Goal: Transaction & Acquisition: Purchase product/service

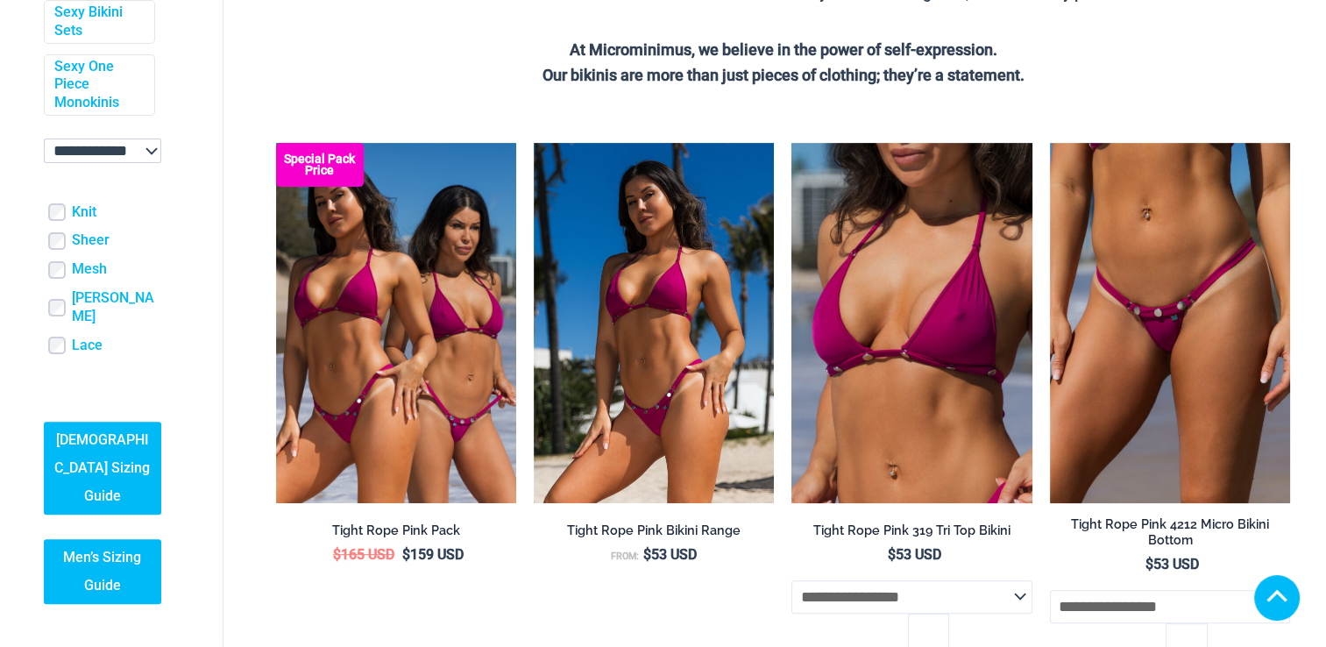
scroll to position [476, 0]
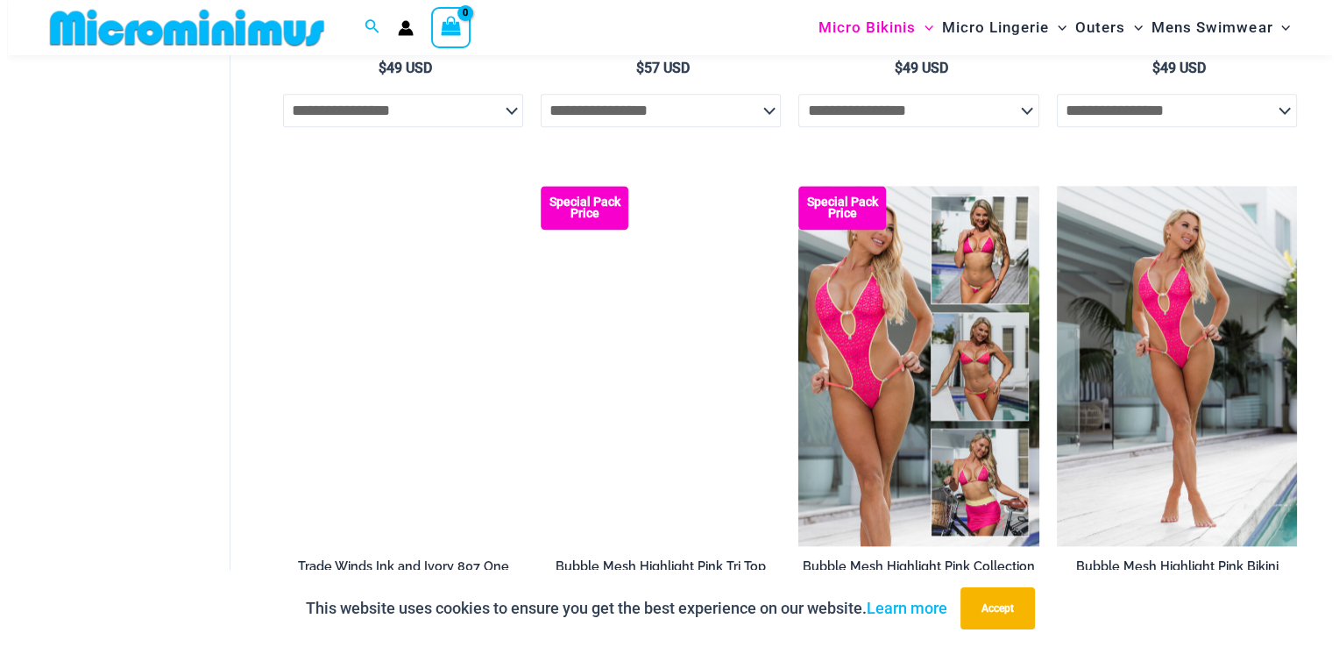
scroll to position [2051, 0]
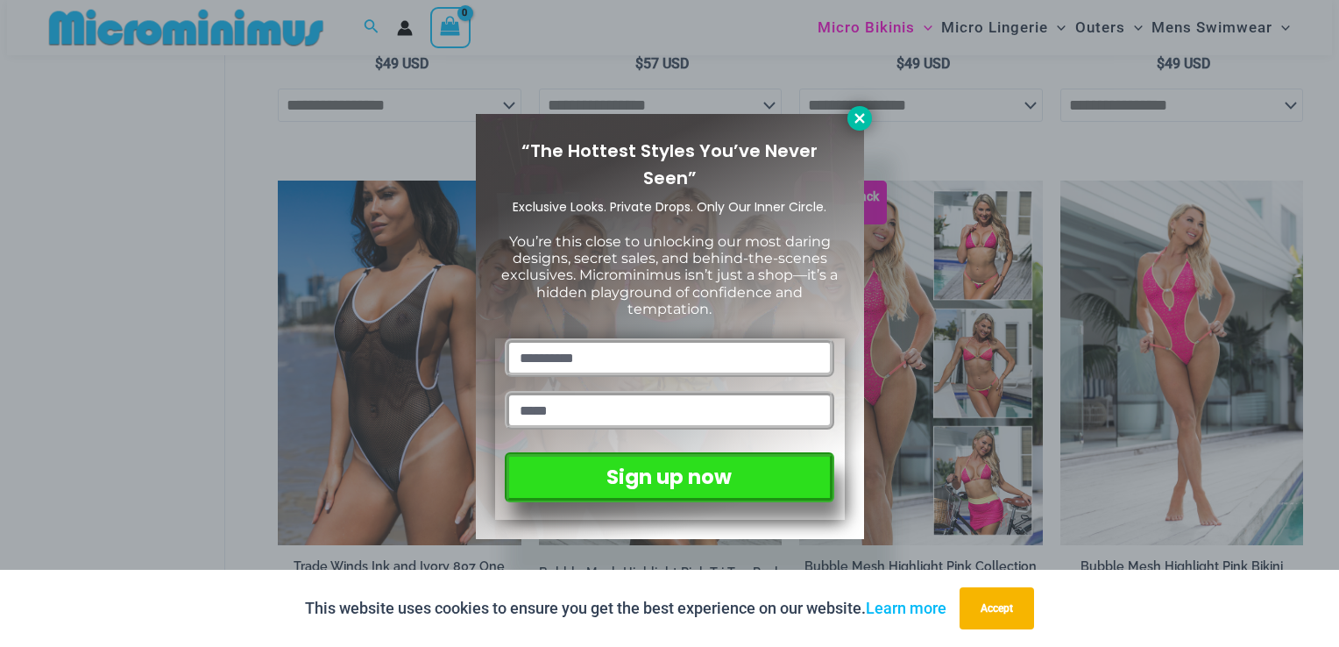
click at [855, 116] on icon at bounding box center [860, 118] width 16 height 16
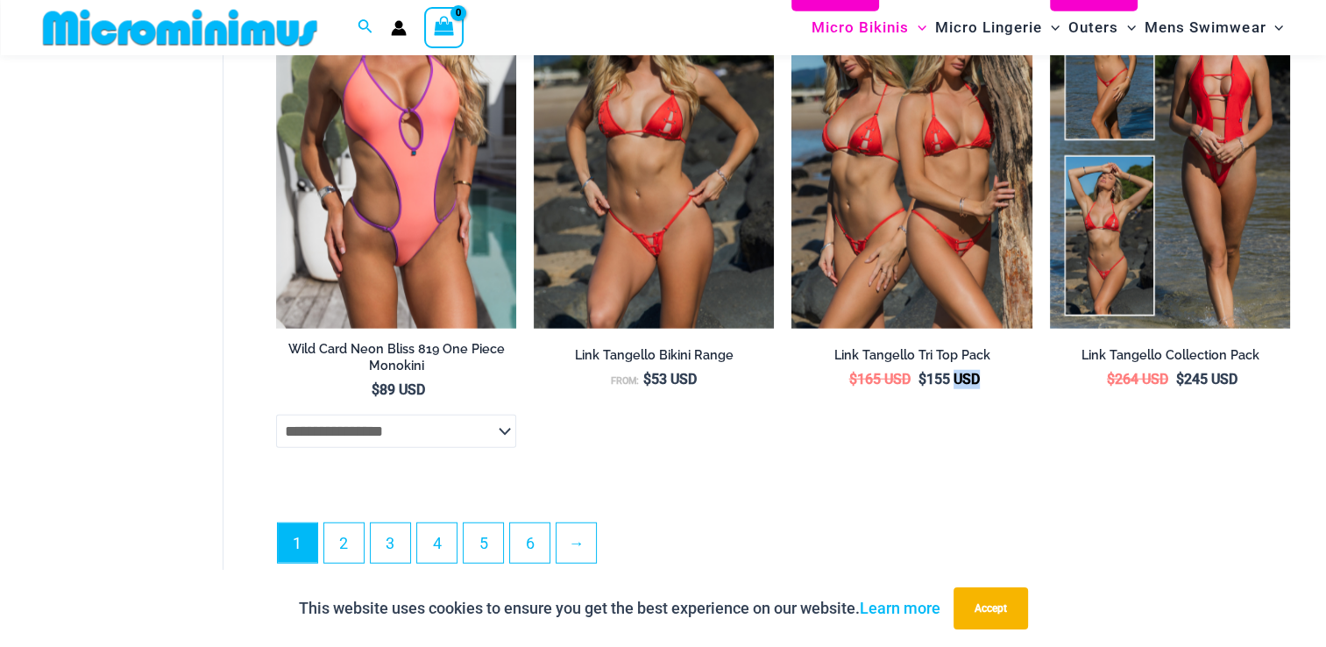
scroll to position [4413, 0]
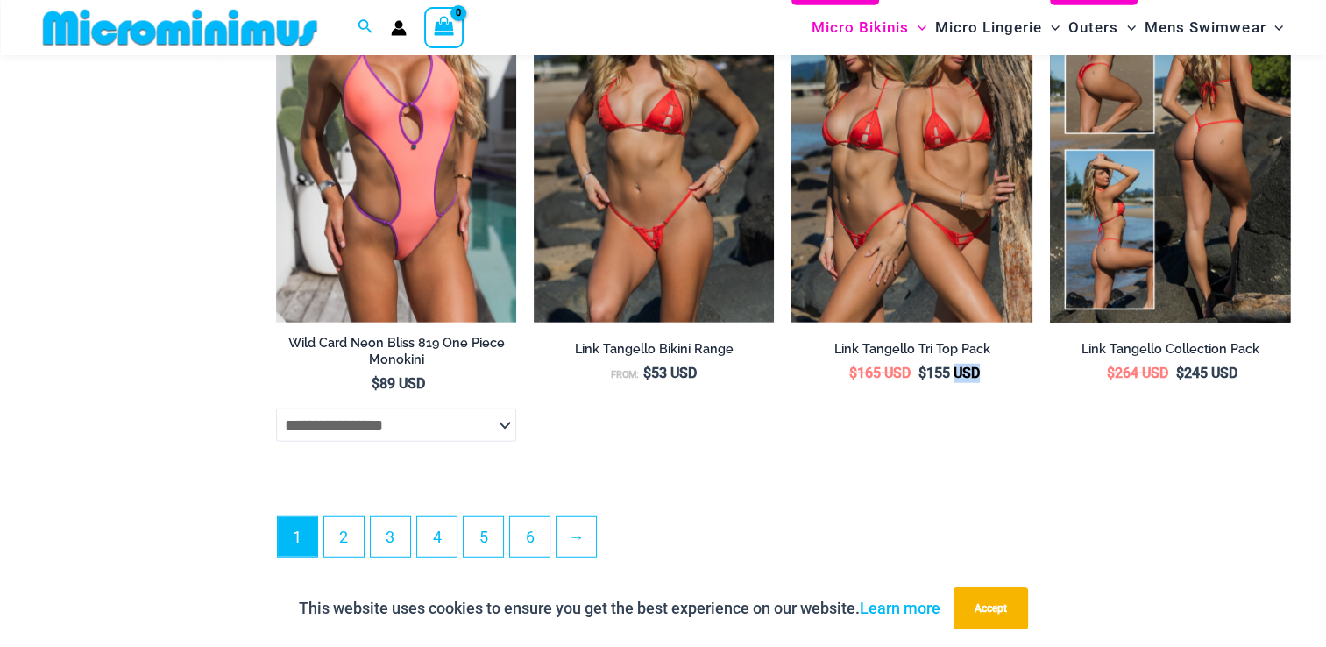
click at [1111, 456] on li "Special Pack Price Link Tangello Collection Pack $ 264 USD Original price was: …" at bounding box center [1170, 211] width 240 height 500
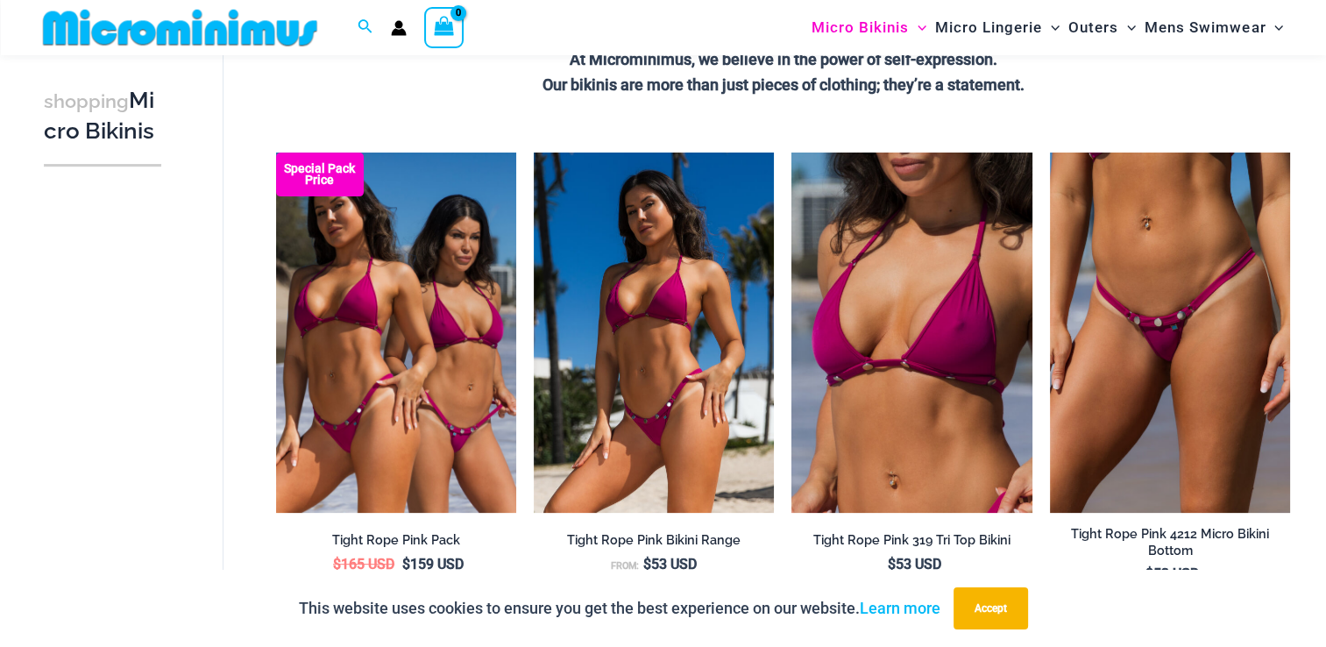
scroll to position [451, 0]
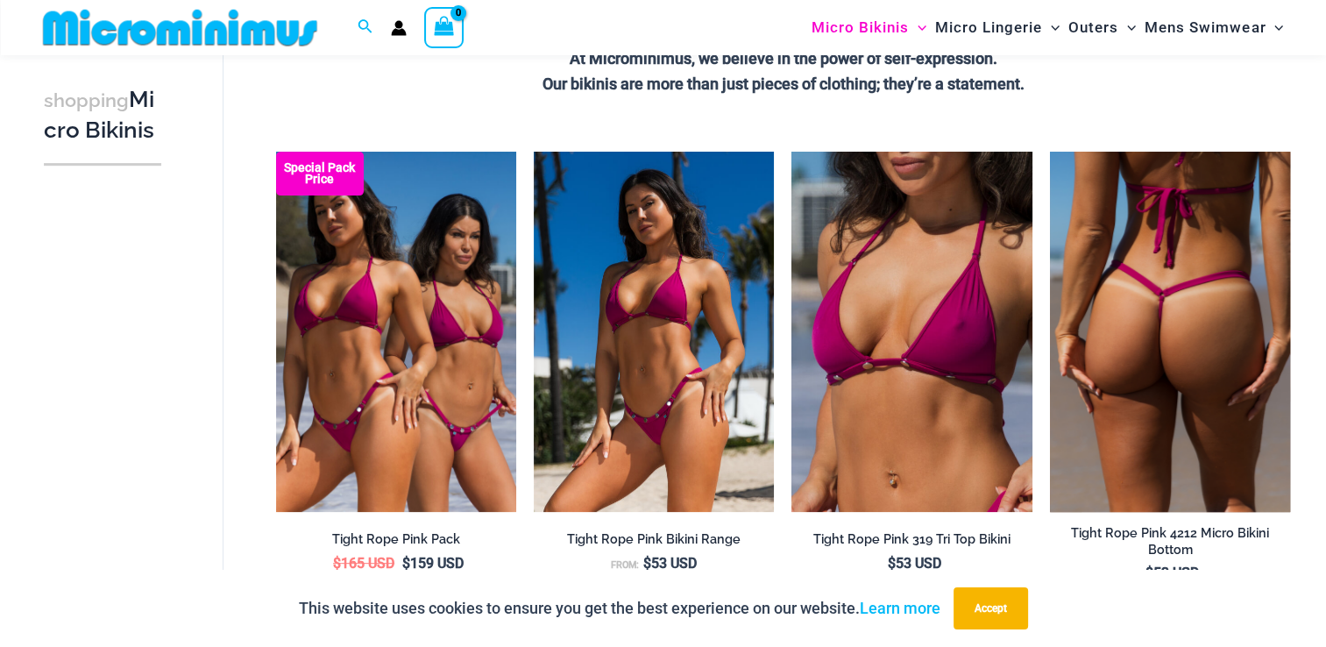
click at [1166, 293] on img at bounding box center [1170, 332] width 240 height 360
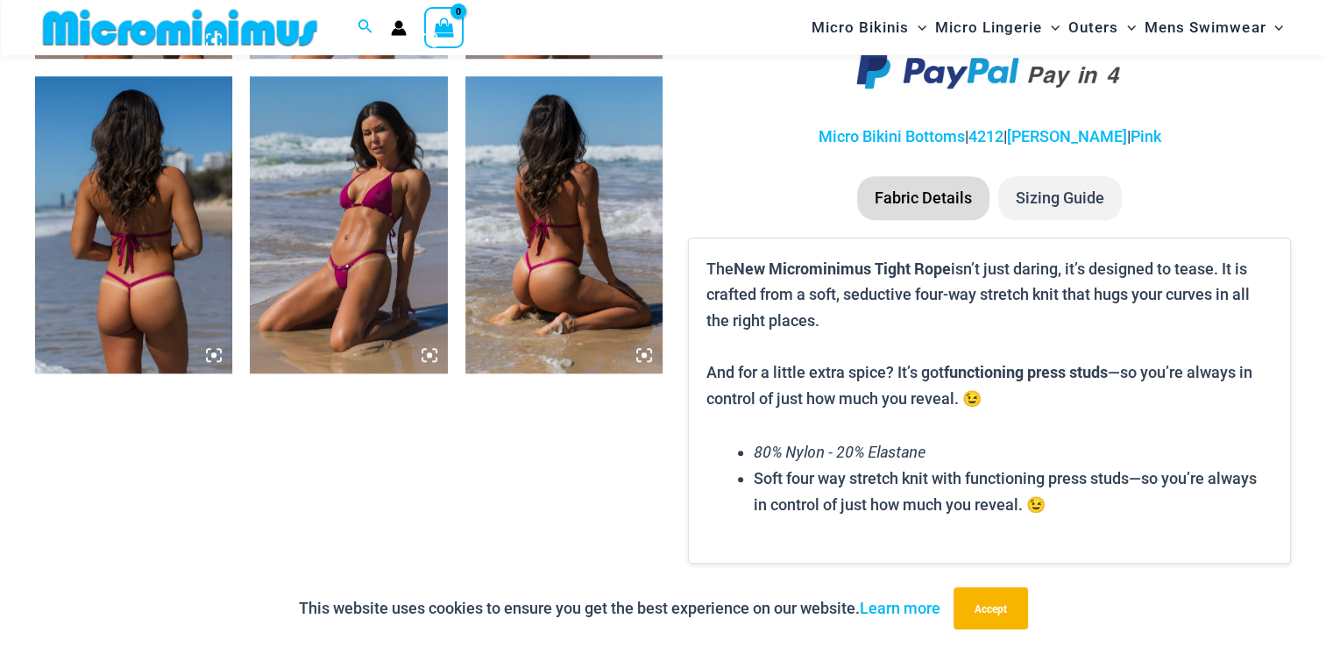
scroll to position [1329, 0]
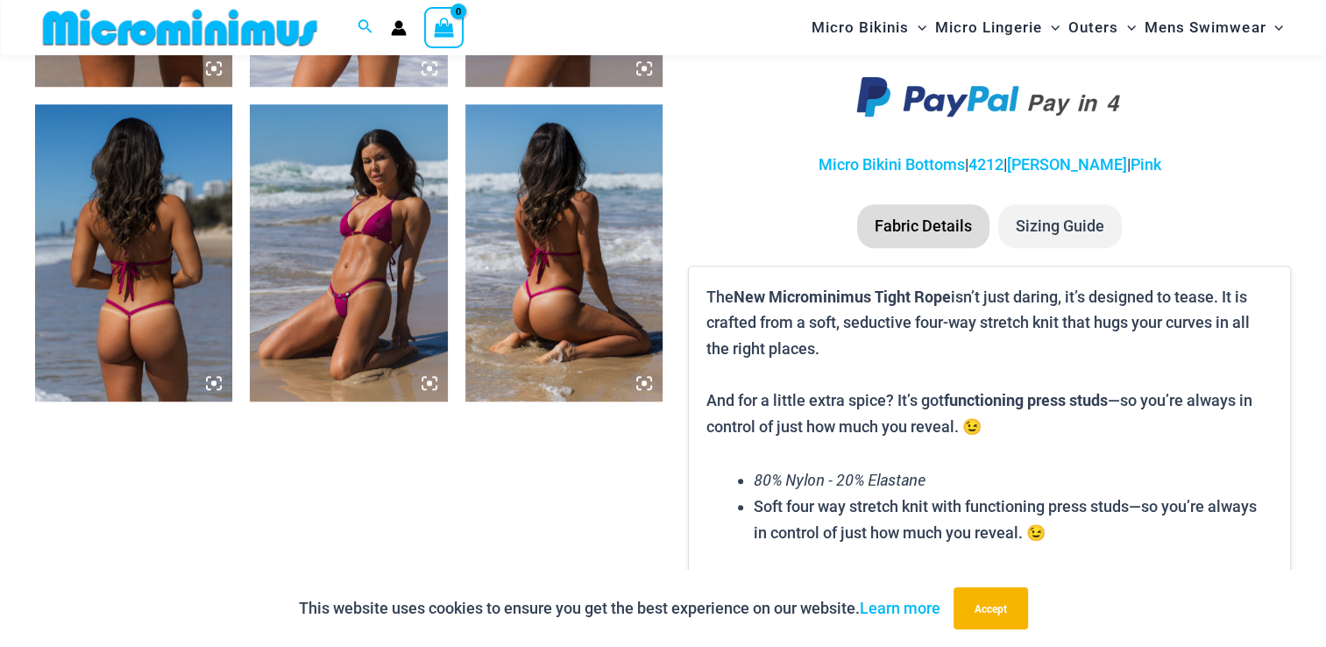
click at [357, 230] on img at bounding box center [348, 252] width 197 height 296
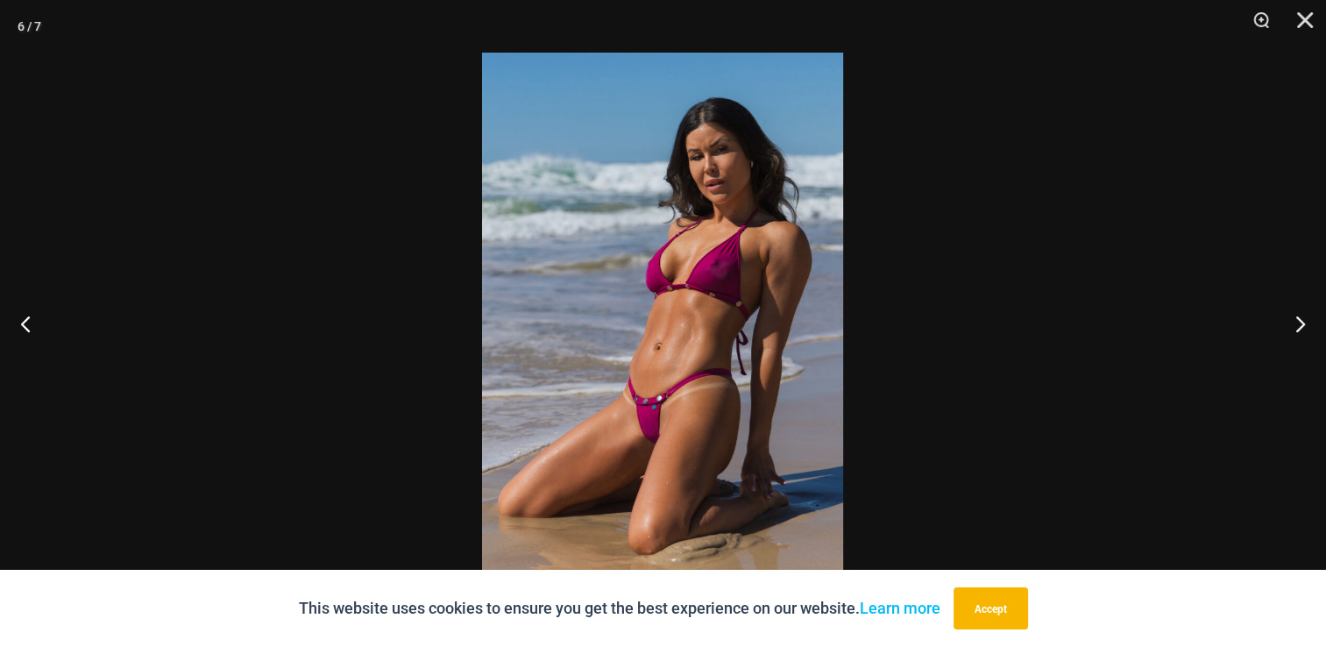
click at [658, 301] on img at bounding box center [662, 324] width 361 height 542
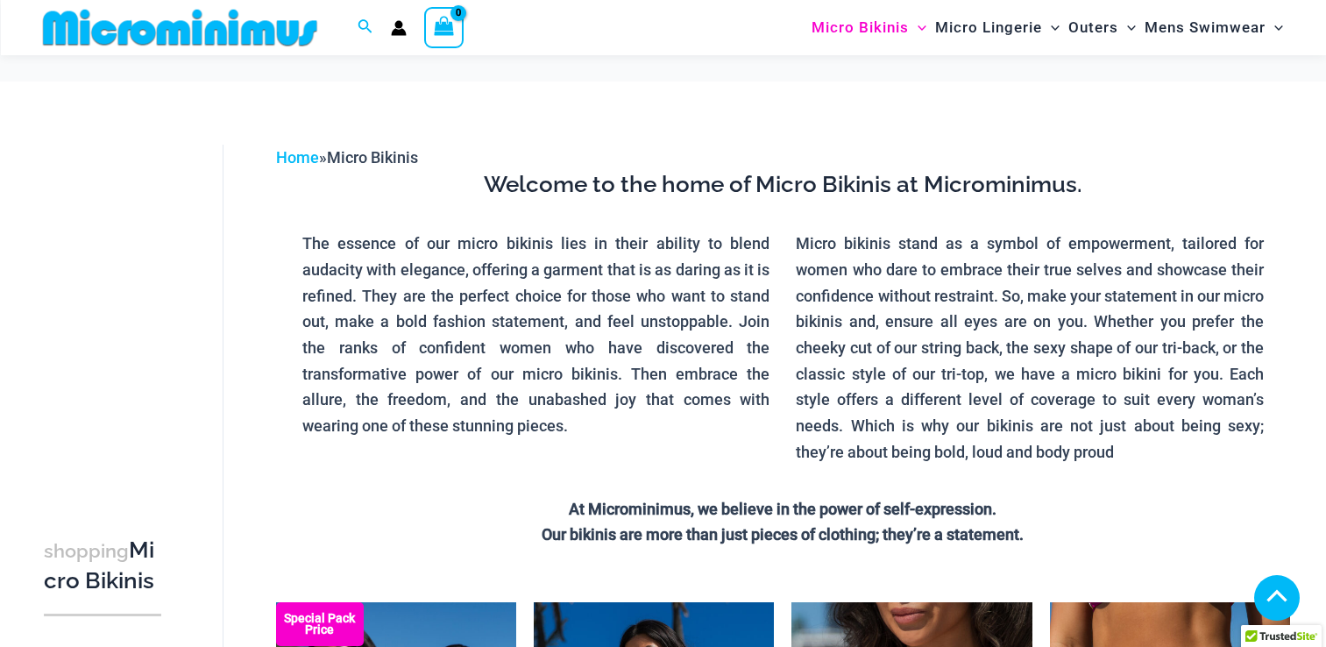
scroll to position [451, 0]
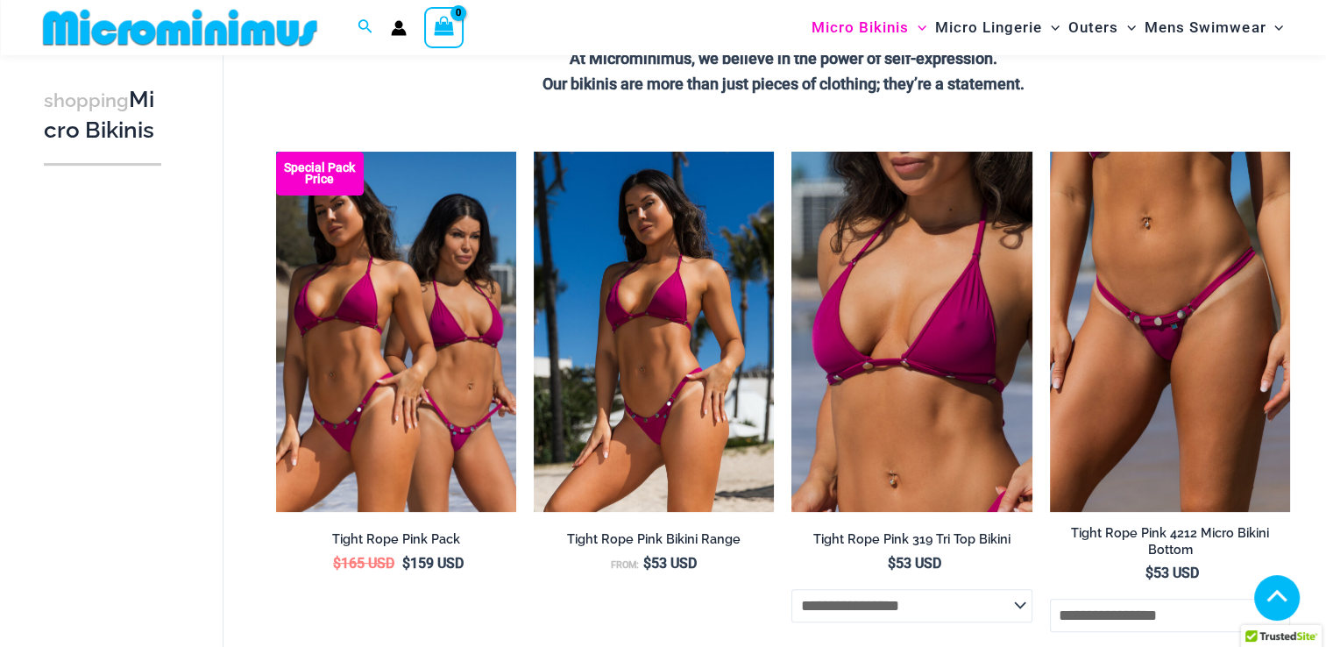
click at [534, 152] on img at bounding box center [534, 152] width 0 height 0
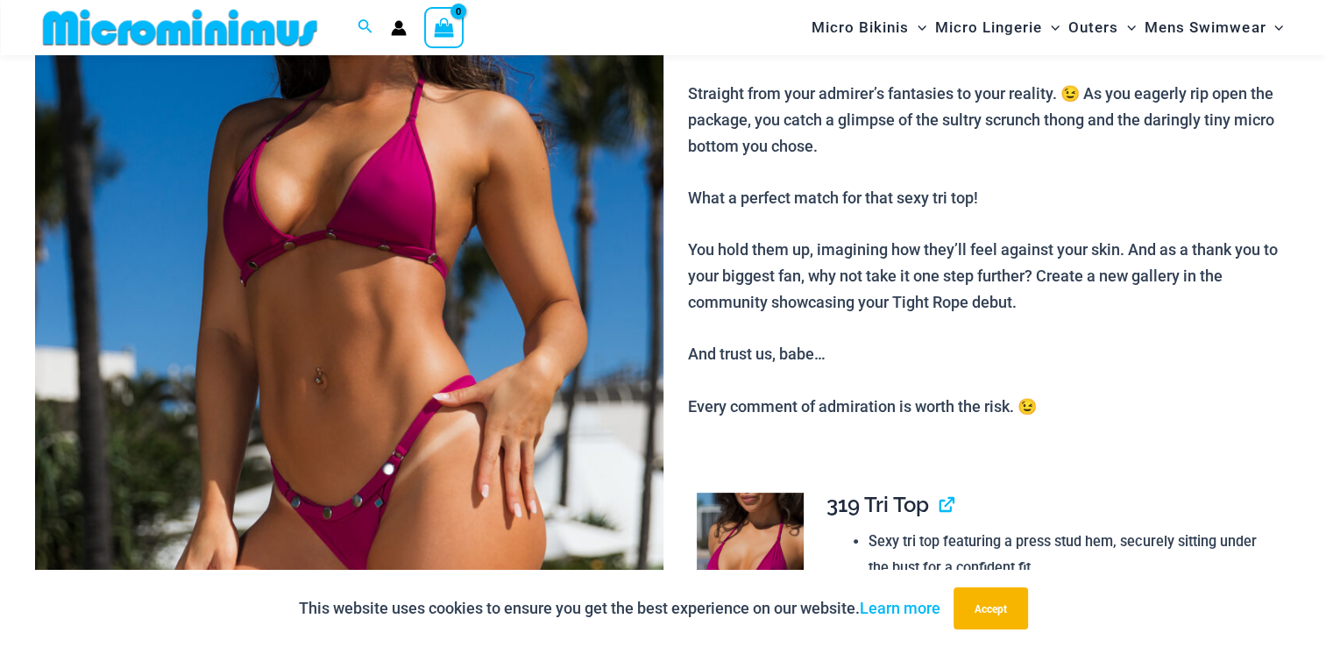
scroll to position [345, 0]
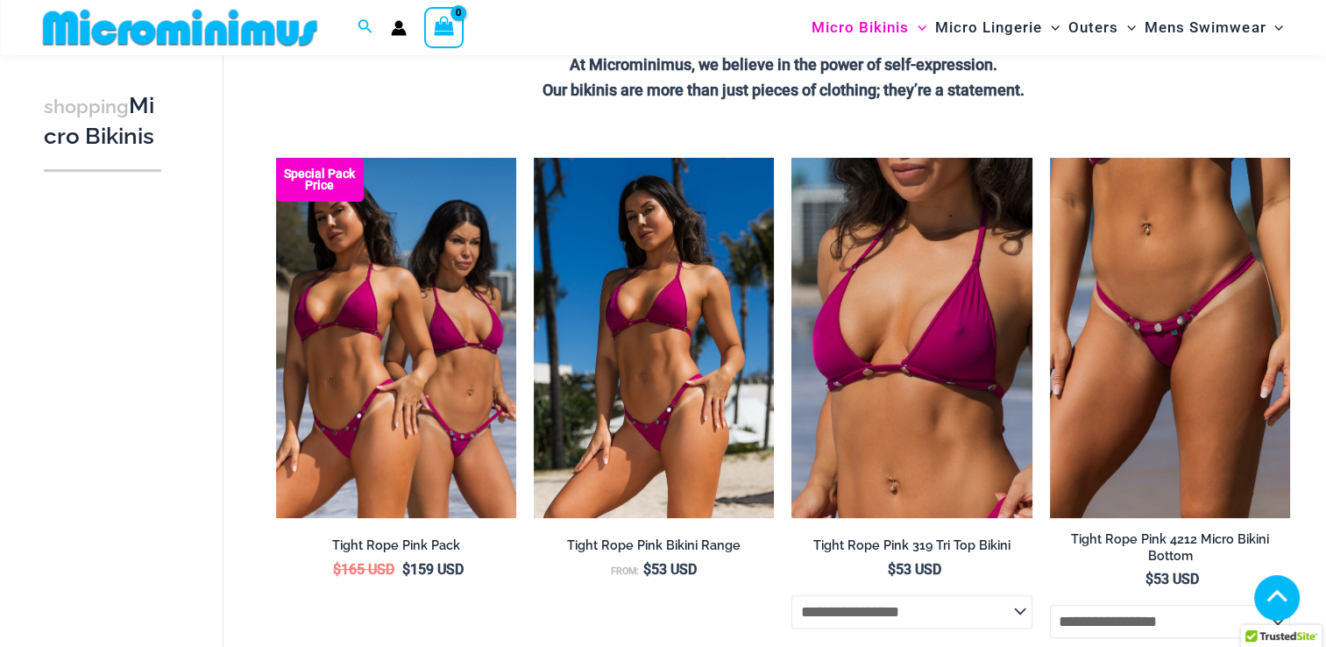
scroll to position [451, 0]
